Goal: Obtain resource: Obtain resource

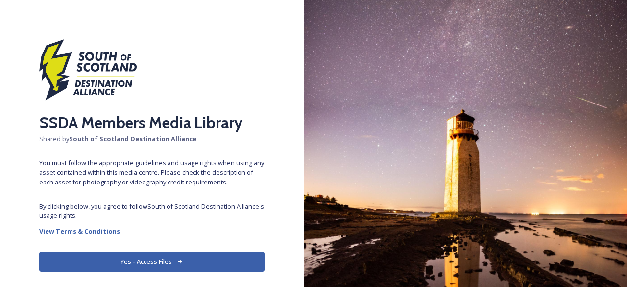
click at [135, 258] on button "Yes - Access Files" at bounding box center [151, 261] width 225 height 20
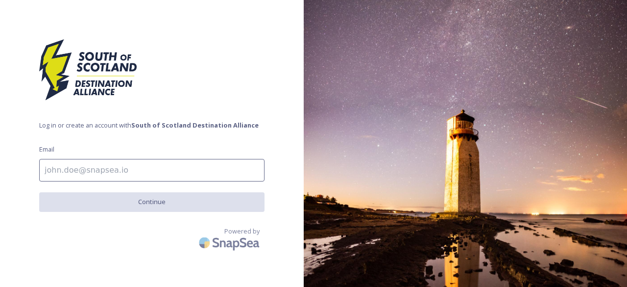
click at [88, 171] on input at bounding box center [151, 170] width 225 height 23
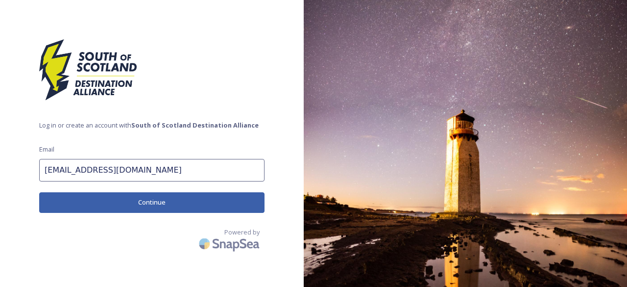
type input "hello@braeviewescapes.com"
click at [103, 201] on button "Continue" at bounding box center [151, 202] width 225 height 20
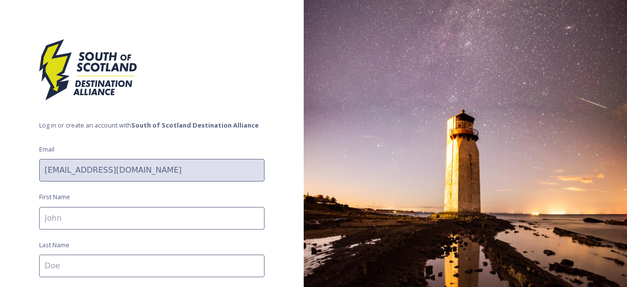
click at [87, 217] on input at bounding box center [151, 218] width 225 height 23
type input "Morag"
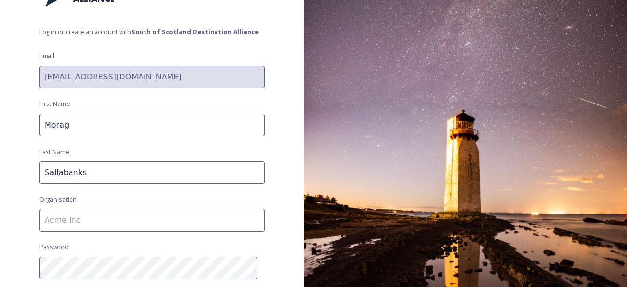
scroll to position [147, 0]
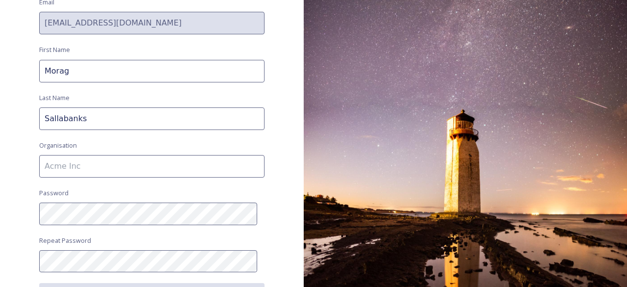
type input "Sallabanks"
click at [69, 165] on input at bounding box center [151, 166] width 225 height 23
type input "Braeview Escapes"
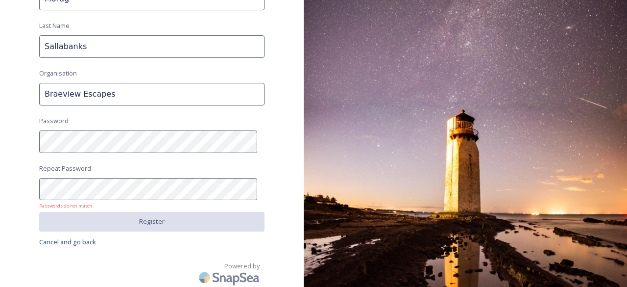
scroll to position [220, 0]
click at [100, 249] on div "Log in or create an account with South of Scotland Destination Alliance Email h…" at bounding box center [152, 143] width 304 height 287
click at [1, 133] on div "Log in or create an account with South of Scotland Destination Alliance Email h…" at bounding box center [152, 143] width 304 height 287
click at [0, 181] on div "Log in or create an account with South of Scotland Destination Alliance Email h…" at bounding box center [152, 143] width 304 height 287
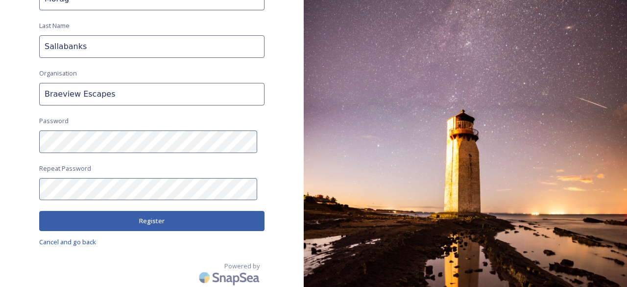
click at [121, 218] on button "Register" at bounding box center [151, 221] width 225 height 20
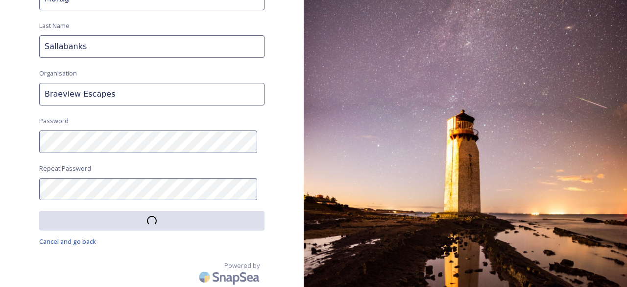
scroll to position [219, 0]
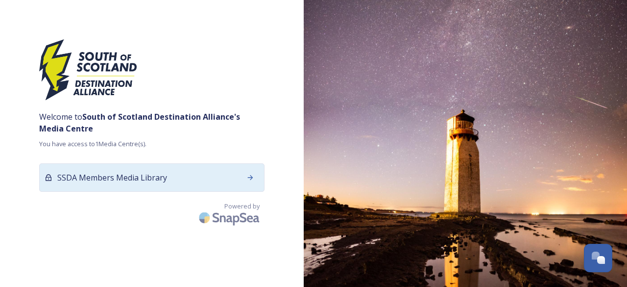
click at [250, 174] on icon at bounding box center [251, 178] width 8 height 8
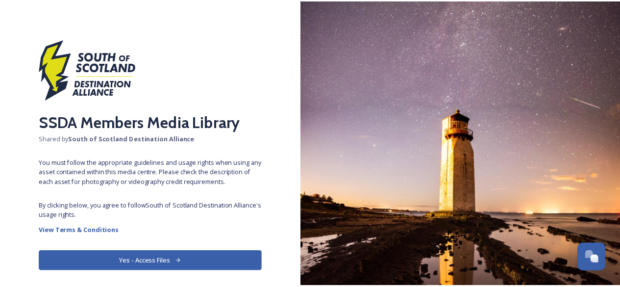
scroll to position [31, 0]
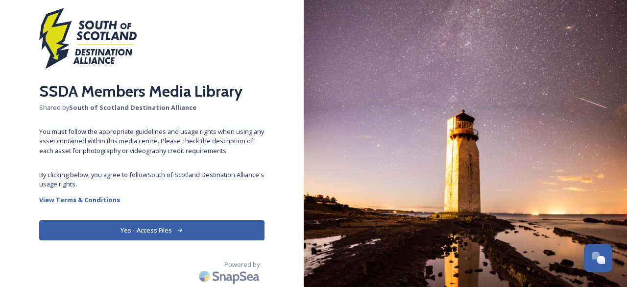
click at [171, 224] on button "Yes - Access Files" at bounding box center [151, 230] width 225 height 20
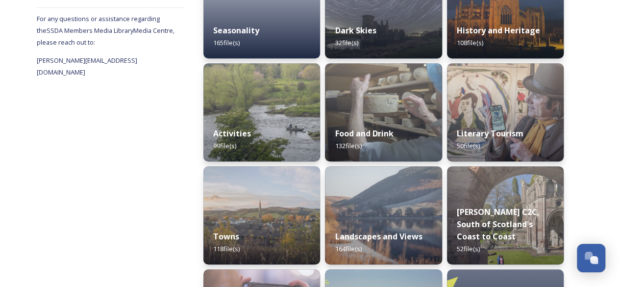
scroll to position [245, 0]
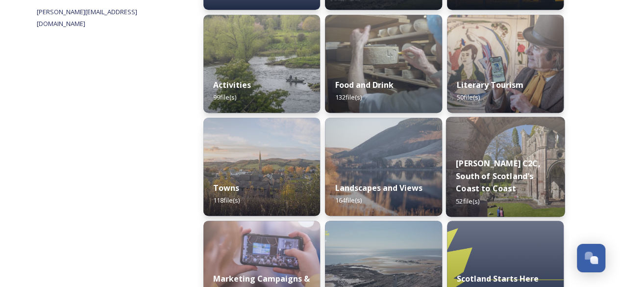
click at [498, 169] on strong "[PERSON_NAME] C2C, South of Scotland's Coast to Coast" at bounding box center [498, 176] width 84 height 36
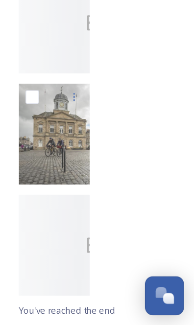
scroll to position [1490, 0]
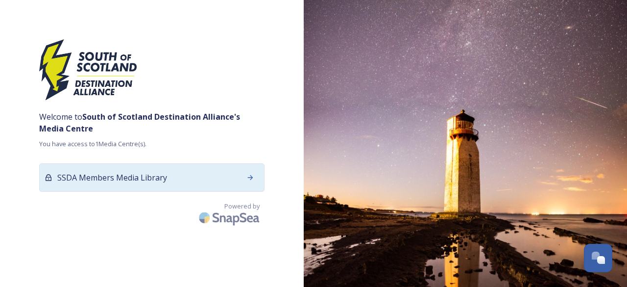
click at [250, 175] on icon at bounding box center [251, 178] width 8 height 8
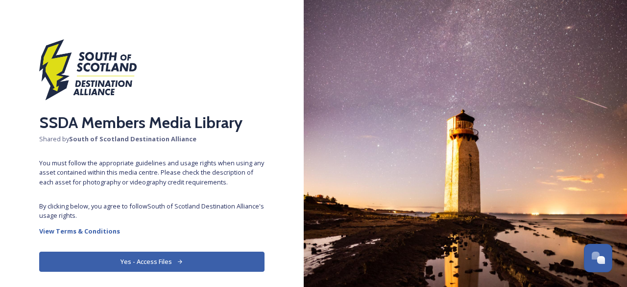
click at [202, 260] on button "Yes - Access Files" at bounding box center [151, 261] width 225 height 20
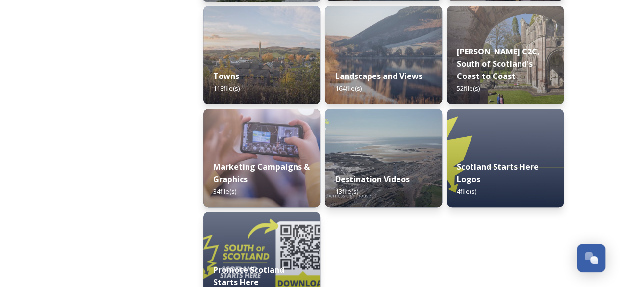
scroll to position [389, 0]
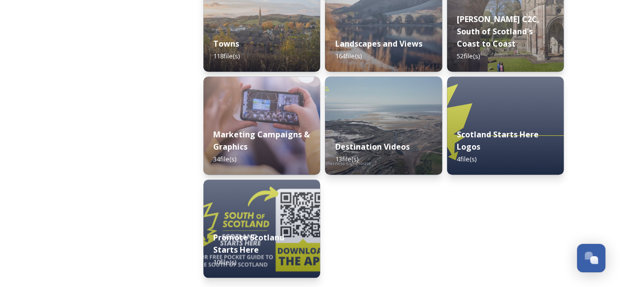
drag, startPoint x: 261, startPoint y: 128, endPoint x: 258, endPoint y: 133, distance: 5.9
click at [260, 128] on div "Marketing Campaigns & Graphics 34 file(s)" at bounding box center [261, 147] width 117 height 56
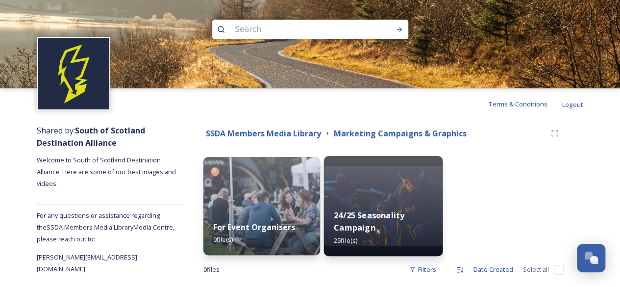
scroll to position [14, 0]
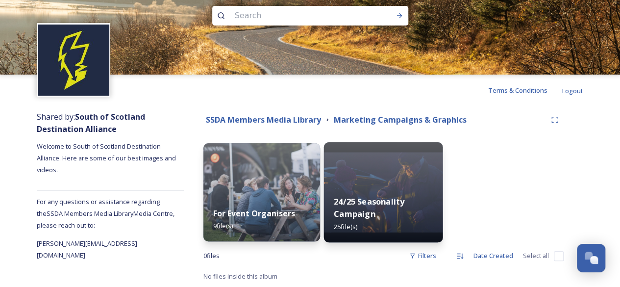
click at [364, 182] on img at bounding box center [383, 192] width 119 height 100
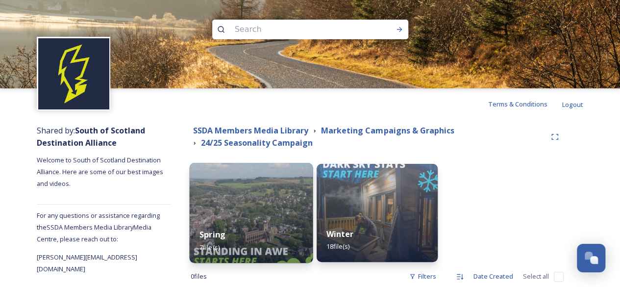
click at [269, 208] on img at bounding box center [252, 213] width 124 height 100
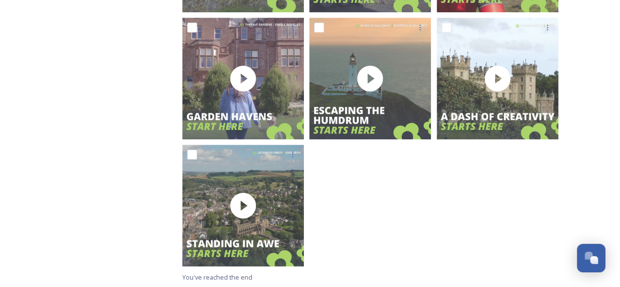
scroll to position [302, 0]
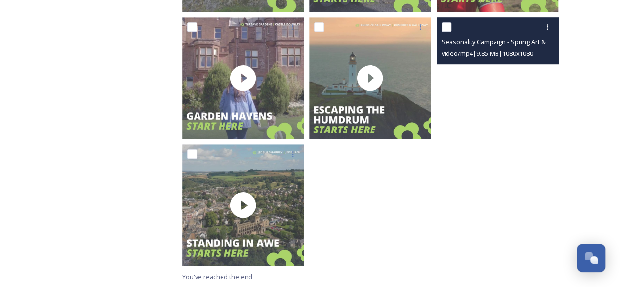
click at [497, 88] on video "Seasonality Campaign - Spring Art & Culture.mp4" at bounding box center [498, 78] width 122 height 122
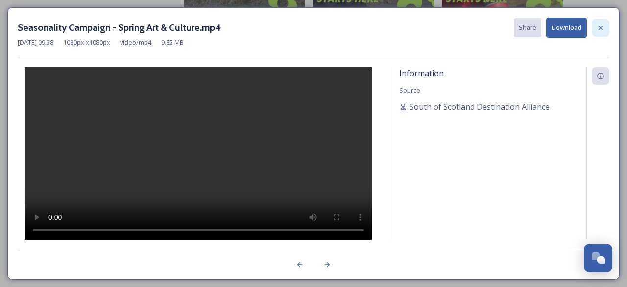
click at [601, 25] on icon at bounding box center [601, 28] width 8 height 8
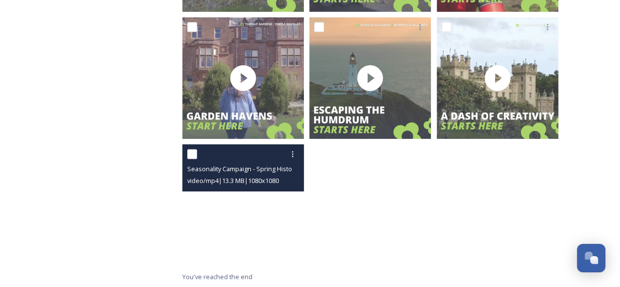
click at [247, 214] on video "Seasonality Campaign - Spring History Heritage.mp4" at bounding box center [243, 205] width 122 height 122
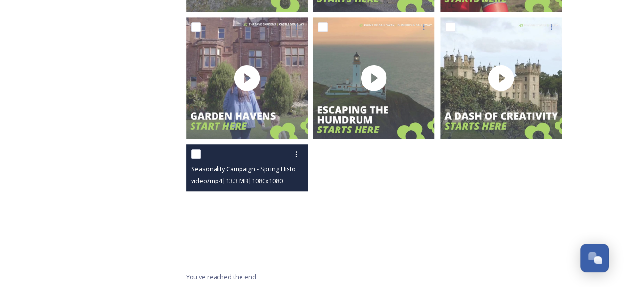
scroll to position [175, 0]
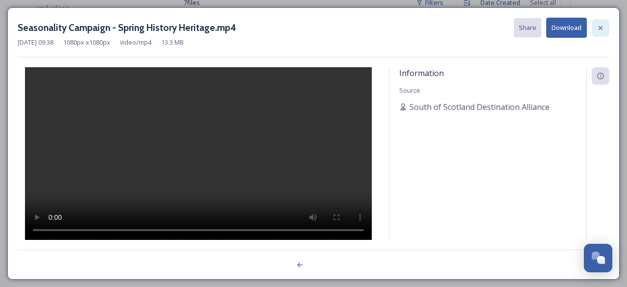
click at [601, 27] on icon at bounding box center [601, 27] width 4 height 4
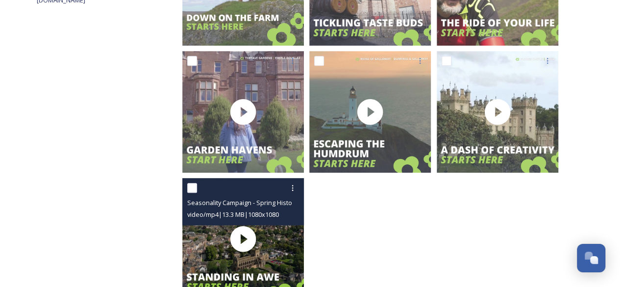
scroll to position [253, 0]
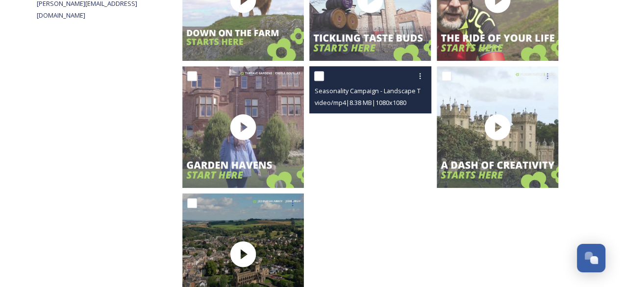
click at [369, 124] on video "Seasonality Campaign - Landscape Towns.mp4" at bounding box center [370, 127] width 122 height 122
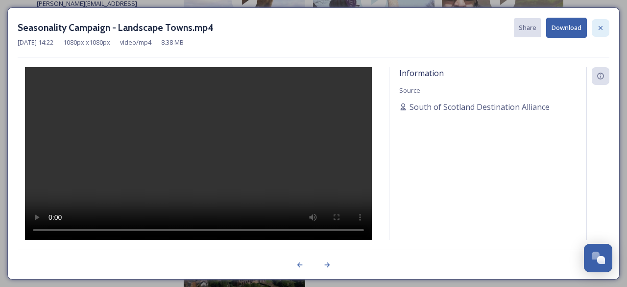
click at [603, 27] on icon at bounding box center [601, 28] width 8 height 8
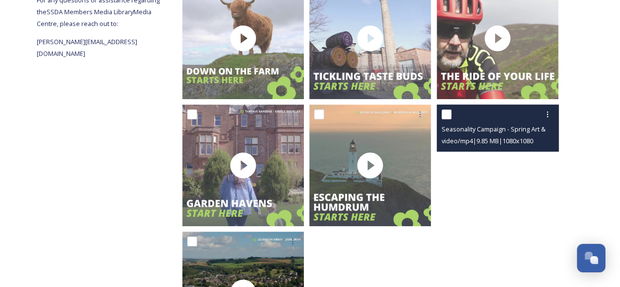
scroll to position [155, 0]
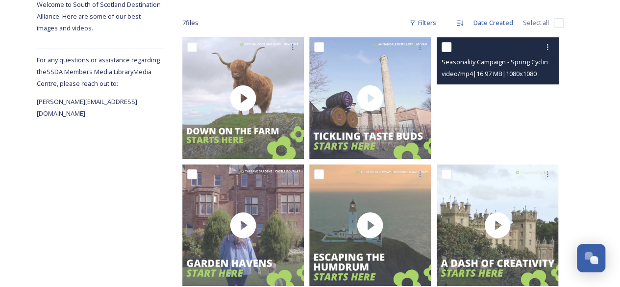
click at [499, 101] on video "Seasonality Campaign - Spring Cycling.mp4" at bounding box center [498, 98] width 122 height 122
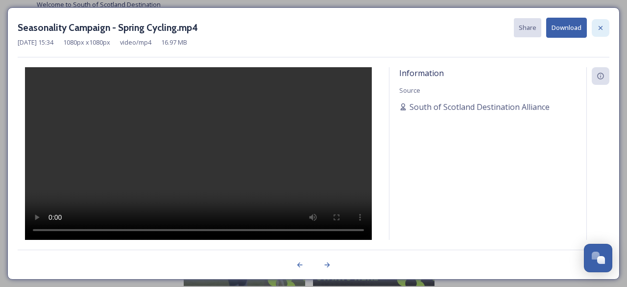
click at [599, 22] on div at bounding box center [601, 28] width 18 height 18
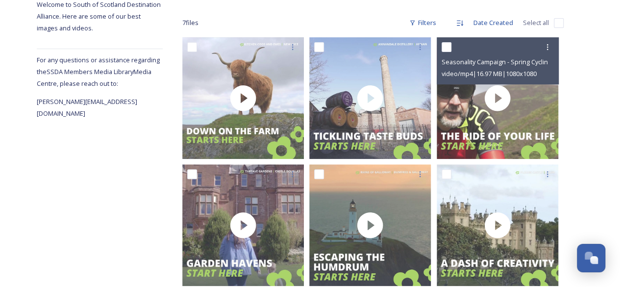
drag, startPoint x: 599, startPoint y: 22, endPoint x: 102, endPoint y: 174, distance: 519.7
click at [102, 174] on div "Shared by: South of Scotland Destination Alliance Welcome to South of Scotland …" at bounding box center [100, 199] width 126 height 470
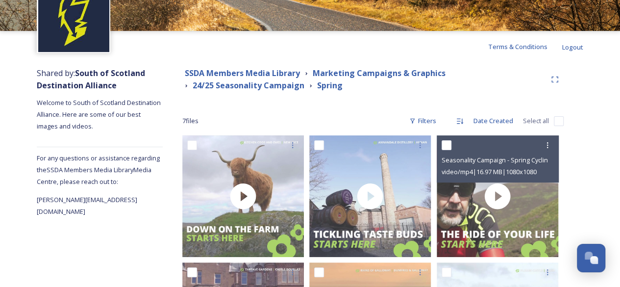
scroll to position [8, 0]
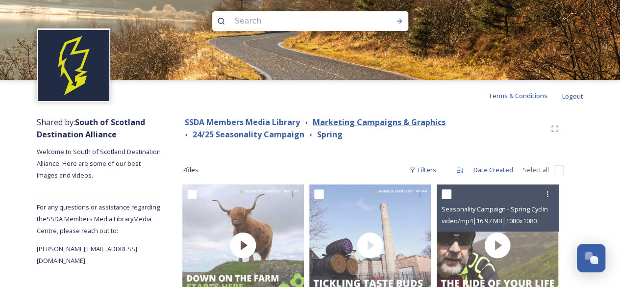
click at [342, 122] on strong "Marketing Campaigns & Graphics" at bounding box center [379, 122] width 133 height 11
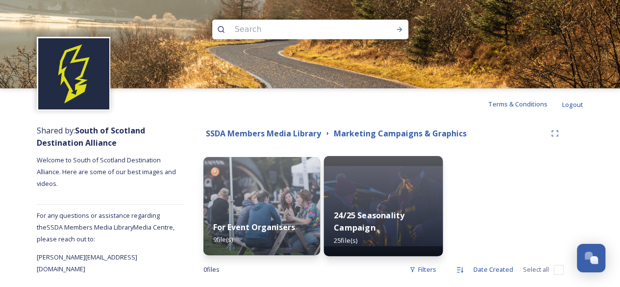
scroll to position [14, 0]
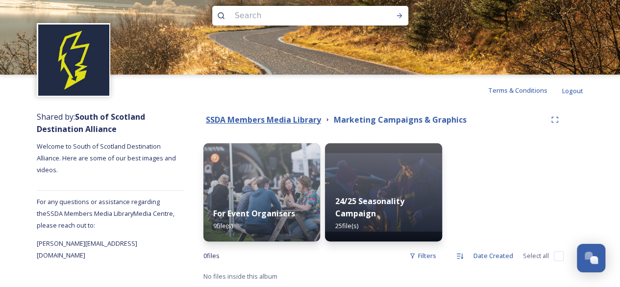
click at [288, 120] on strong "SSDA Members Media Library" at bounding box center [263, 119] width 115 height 11
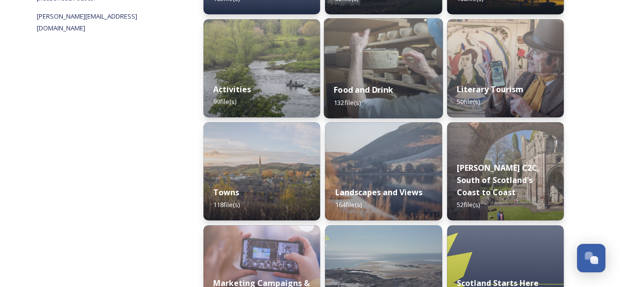
scroll to position [245, 0]
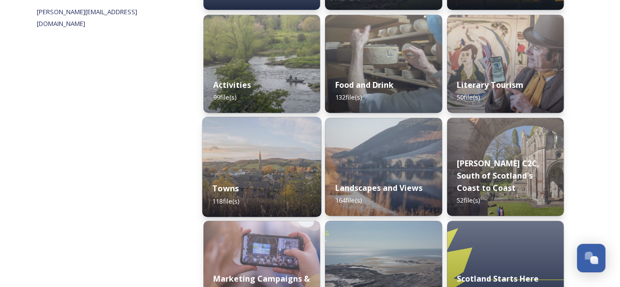
click at [278, 153] on img at bounding box center [261, 167] width 119 height 100
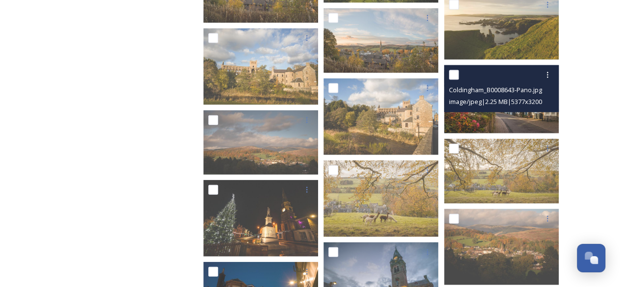
scroll to position [2894, 0]
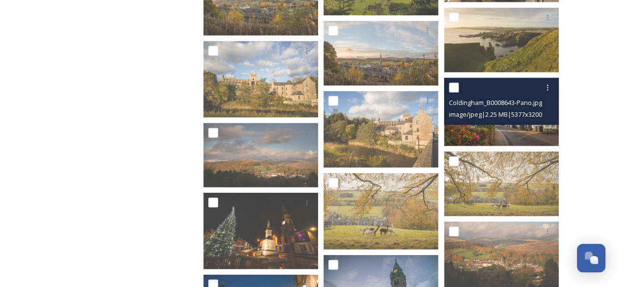
click at [509, 124] on div "Coldingham_B0008643-Pano.jpg image/jpeg | 2.25 MB | 5377 x 3200" at bounding box center [501, 101] width 115 height 47
drag, startPoint x: 514, startPoint y: 120, endPoint x: 506, endPoint y: 122, distance: 8.6
click at [511, 120] on div "Coldingham_B0008643-Pano.jpg image/jpeg | 2.25 MB | 5377 x 3200" at bounding box center [501, 101] width 115 height 47
click at [506, 122] on div "Coldingham_B0008643-Pano.jpg image/jpeg | 2.25 MB | 5377 x 3200" at bounding box center [501, 101] width 115 height 47
drag, startPoint x: 484, startPoint y: 93, endPoint x: 500, endPoint y: 108, distance: 22.6
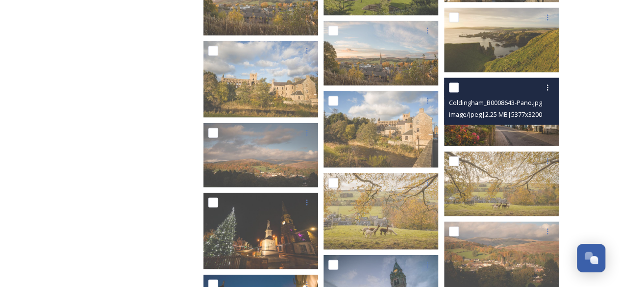
click at [484, 92] on div at bounding box center [502, 88] width 107 height 18
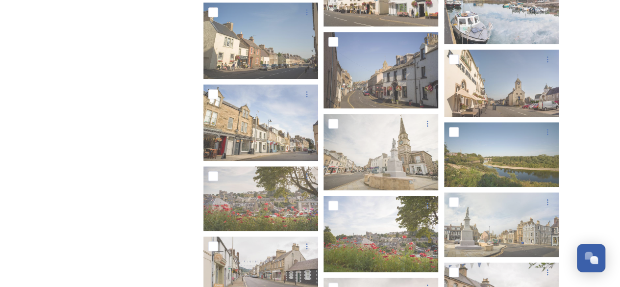
scroll to position [2257, 0]
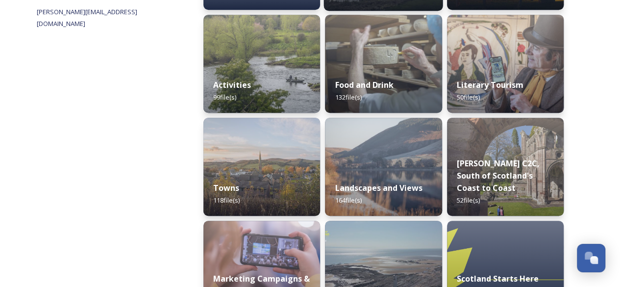
scroll to position [294, 0]
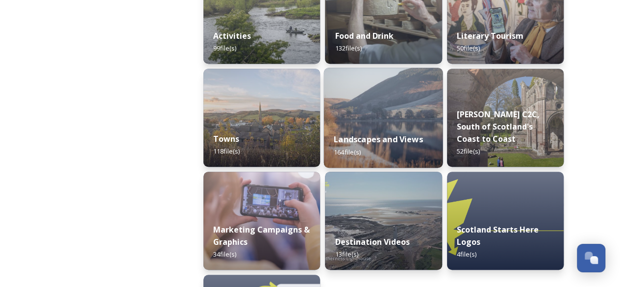
click at [381, 108] on img at bounding box center [383, 118] width 119 height 100
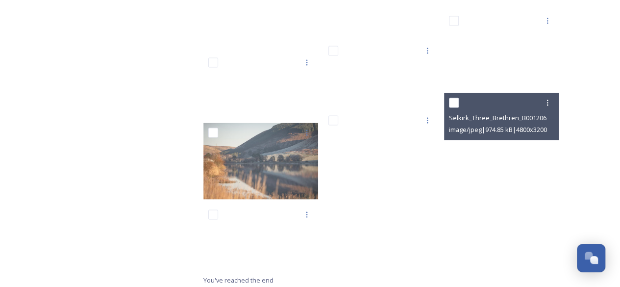
scroll to position [4586, 0]
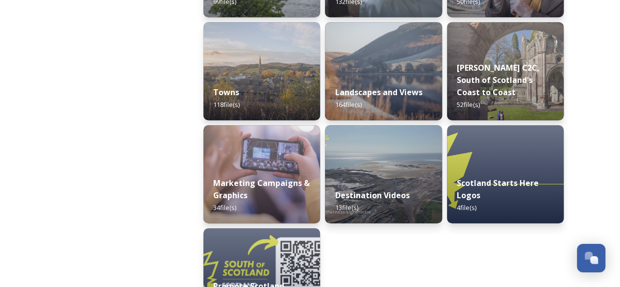
scroll to position [343, 0]
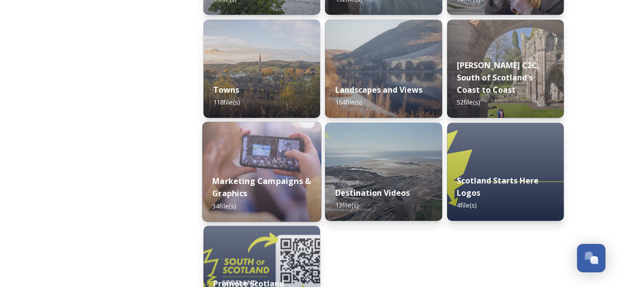
click at [264, 190] on div "Marketing Campaigns & Graphics 34 file(s)" at bounding box center [261, 193] width 119 height 57
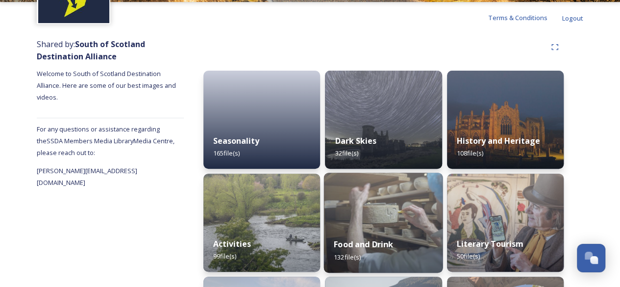
scroll to position [46, 0]
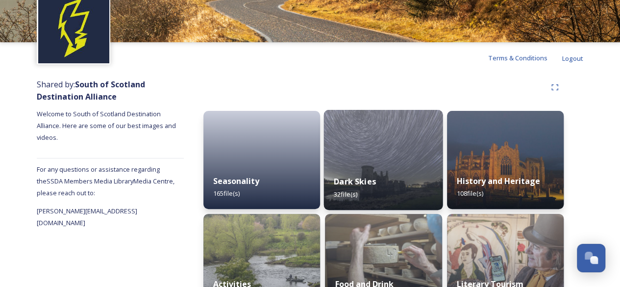
click at [380, 175] on div "Dark Skies 32 file(s)" at bounding box center [383, 187] width 119 height 45
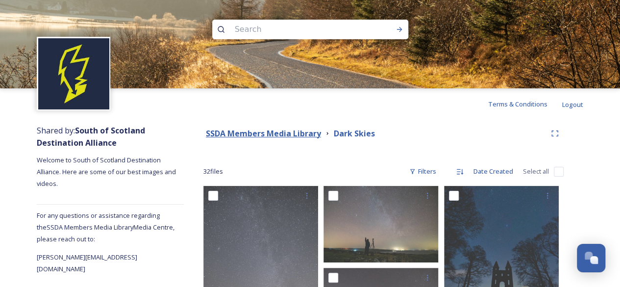
click at [276, 130] on strong "SSDA Members Media Library" at bounding box center [263, 133] width 115 height 11
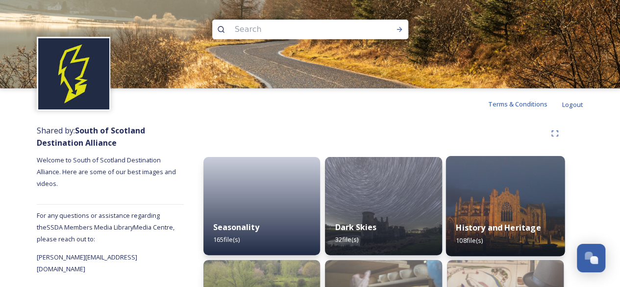
click at [503, 218] on div "History and Heritage 108 file(s)" at bounding box center [505, 233] width 119 height 45
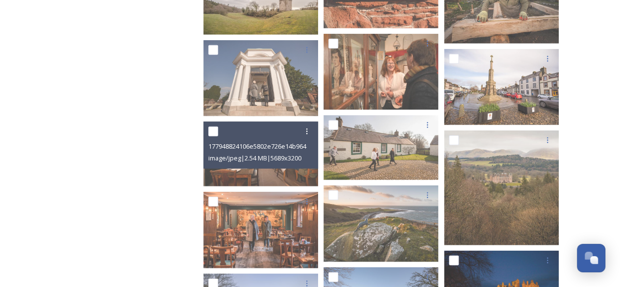
scroll to position [2969, 0]
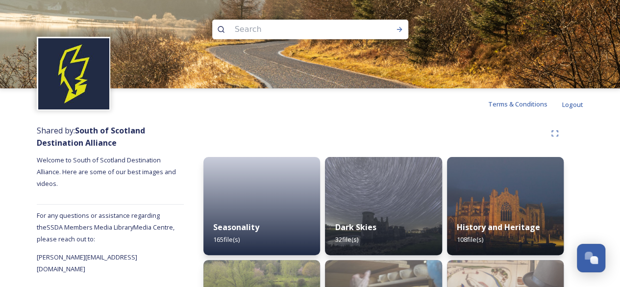
click at [275, 30] on input at bounding box center [297, 30] width 134 height 22
type input "eyemouth"
click at [402, 26] on icon at bounding box center [400, 29] width 8 height 8
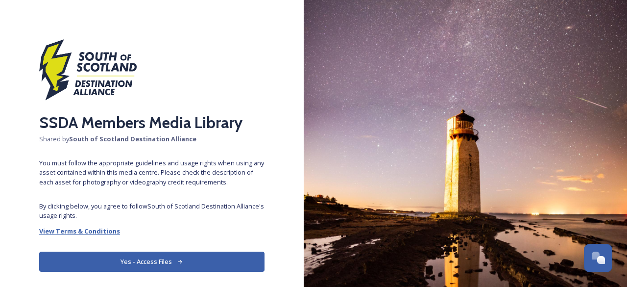
click at [100, 233] on strong "View Terms & Conditions" at bounding box center [79, 230] width 81 height 9
